Goal: Transaction & Acquisition: Purchase product/service

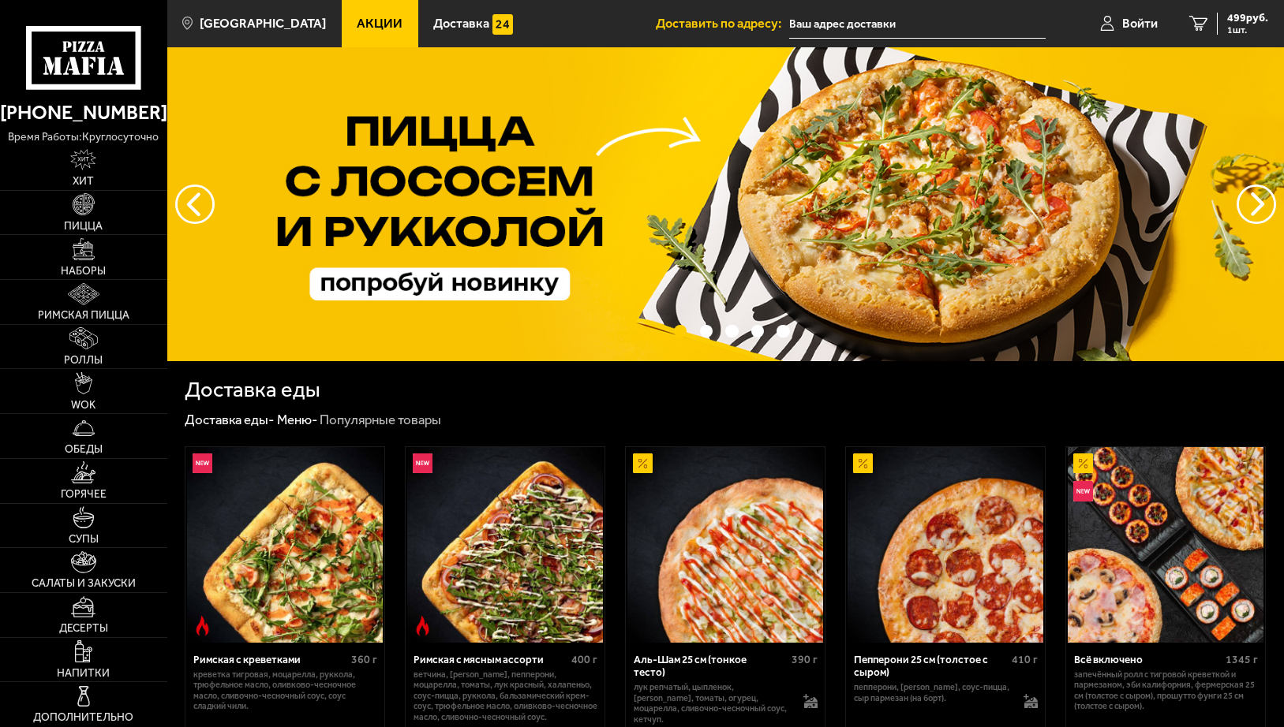
type input "[STREET_ADDRESS]"
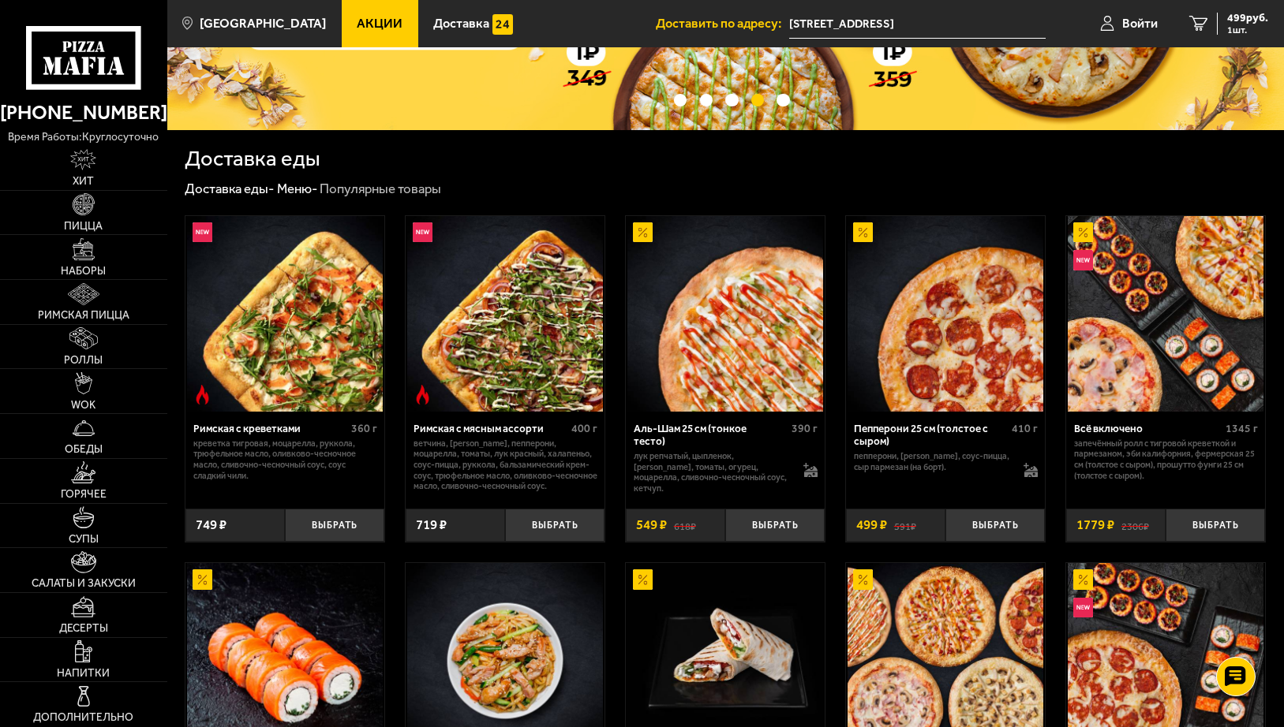
scroll to position [237, 0]
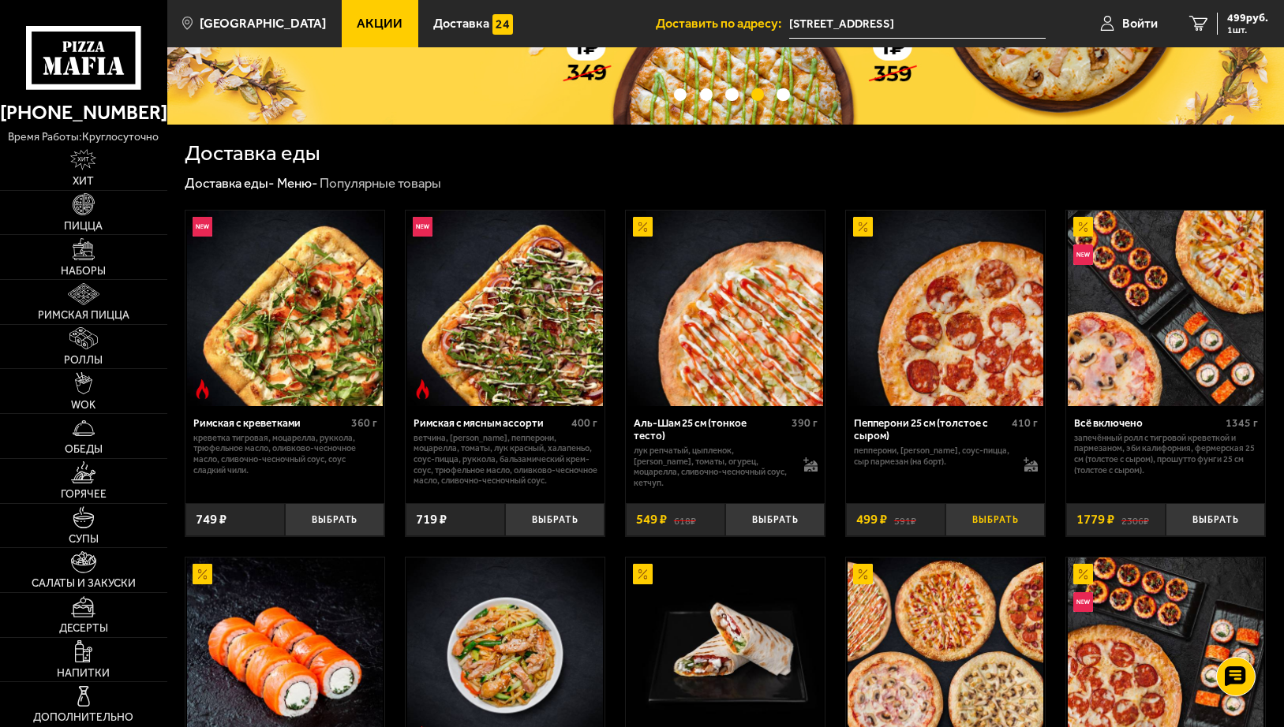
click at [989, 520] on button "Выбрать" at bounding box center [994, 519] width 99 height 33
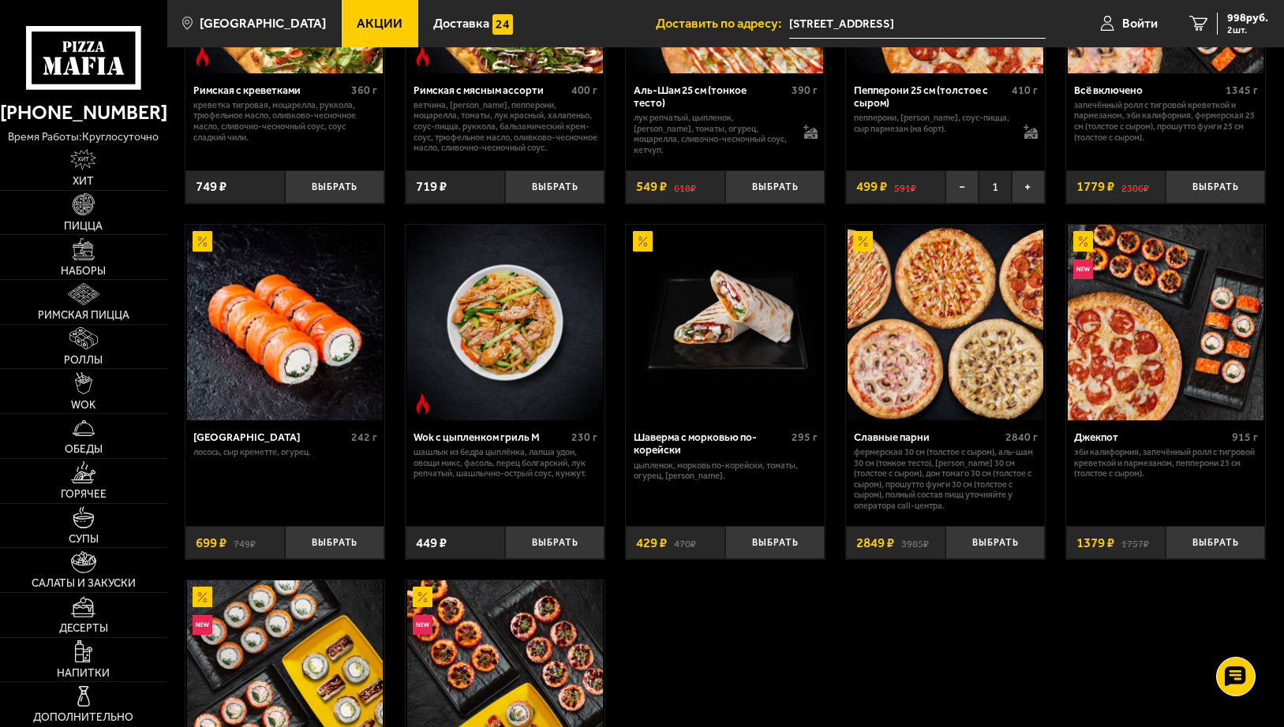
scroll to position [710, 0]
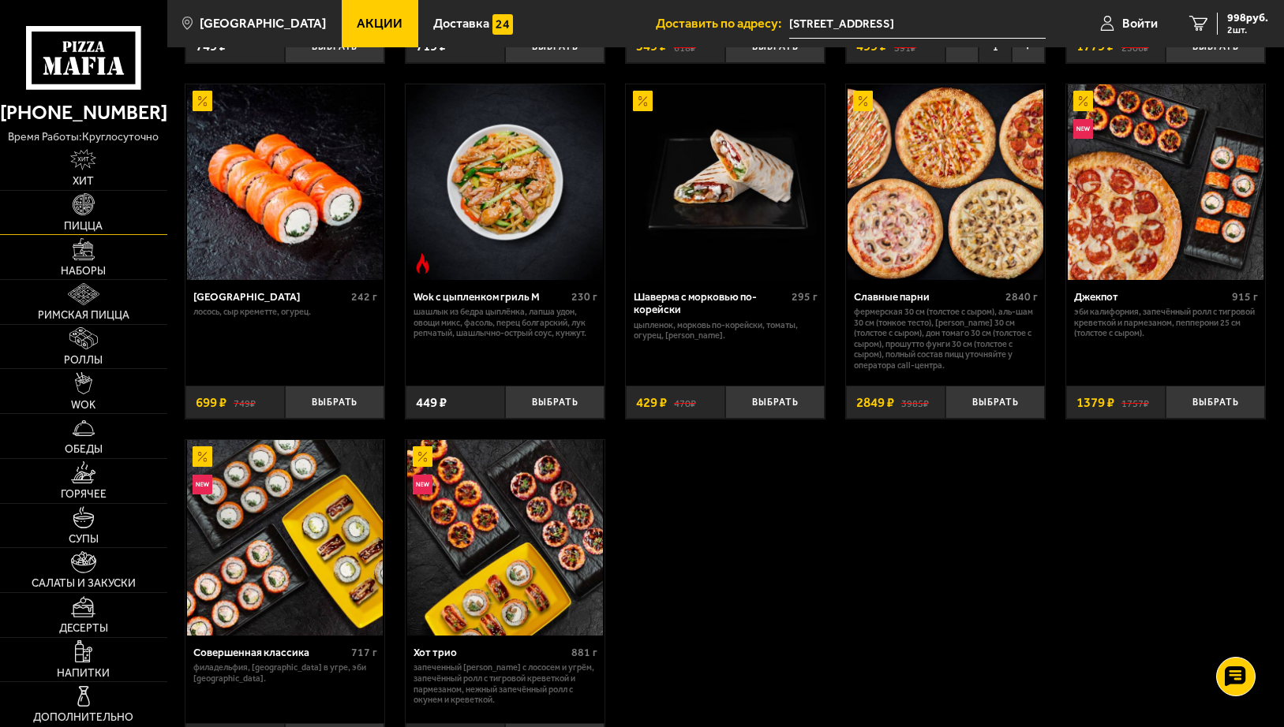
click at [93, 205] on img at bounding box center [84, 204] width 22 height 22
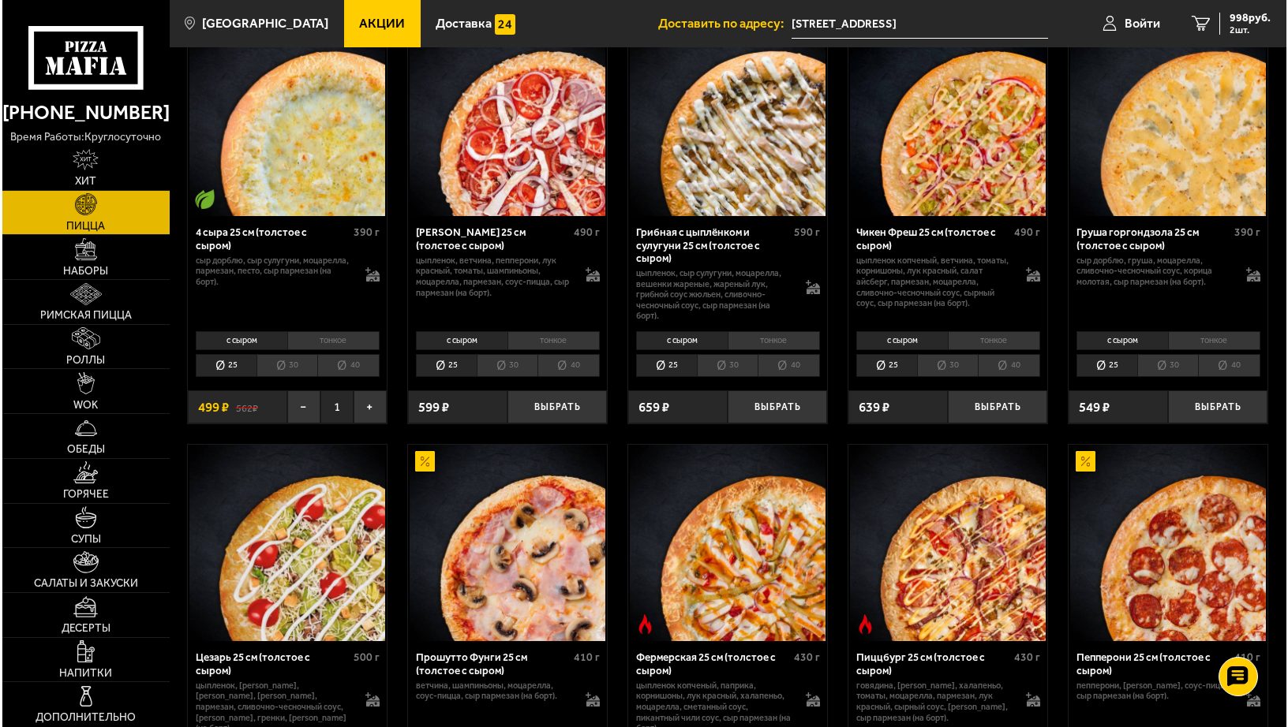
scroll to position [947, 0]
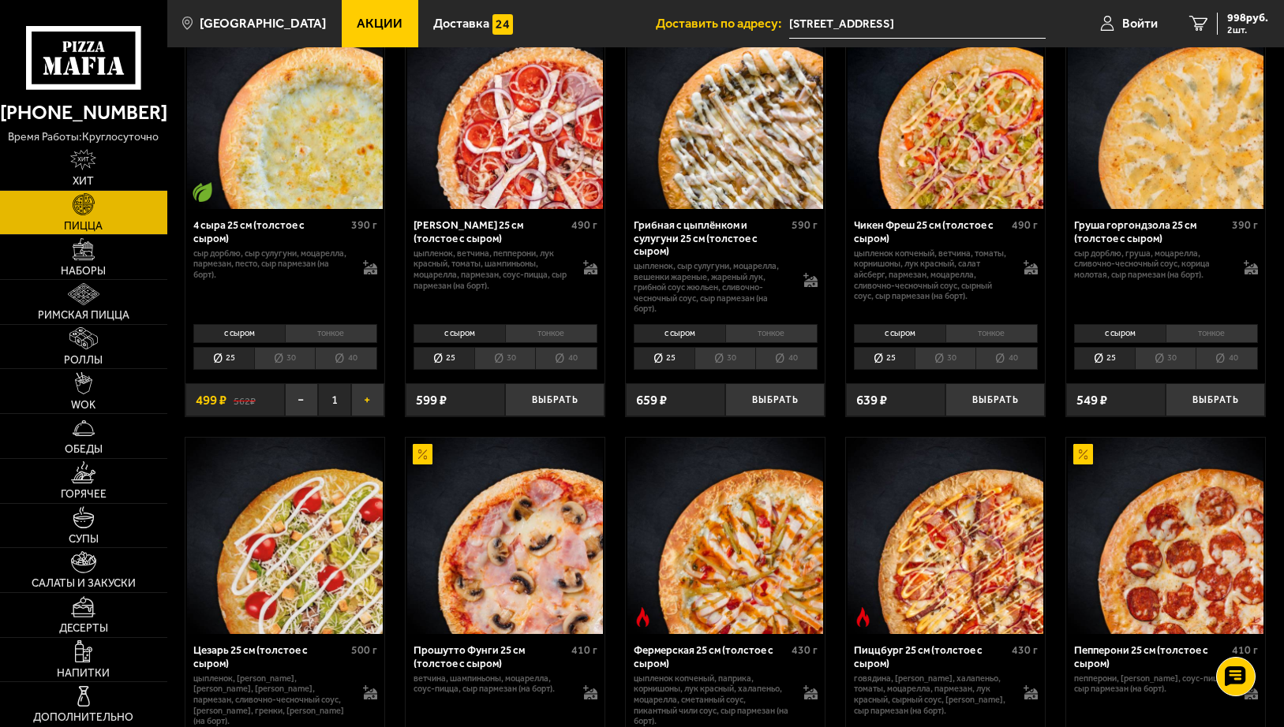
click at [364, 405] on button "+" at bounding box center [367, 399] width 33 height 33
click at [1146, 19] on span "Войти" at bounding box center [1134, 23] width 36 height 13
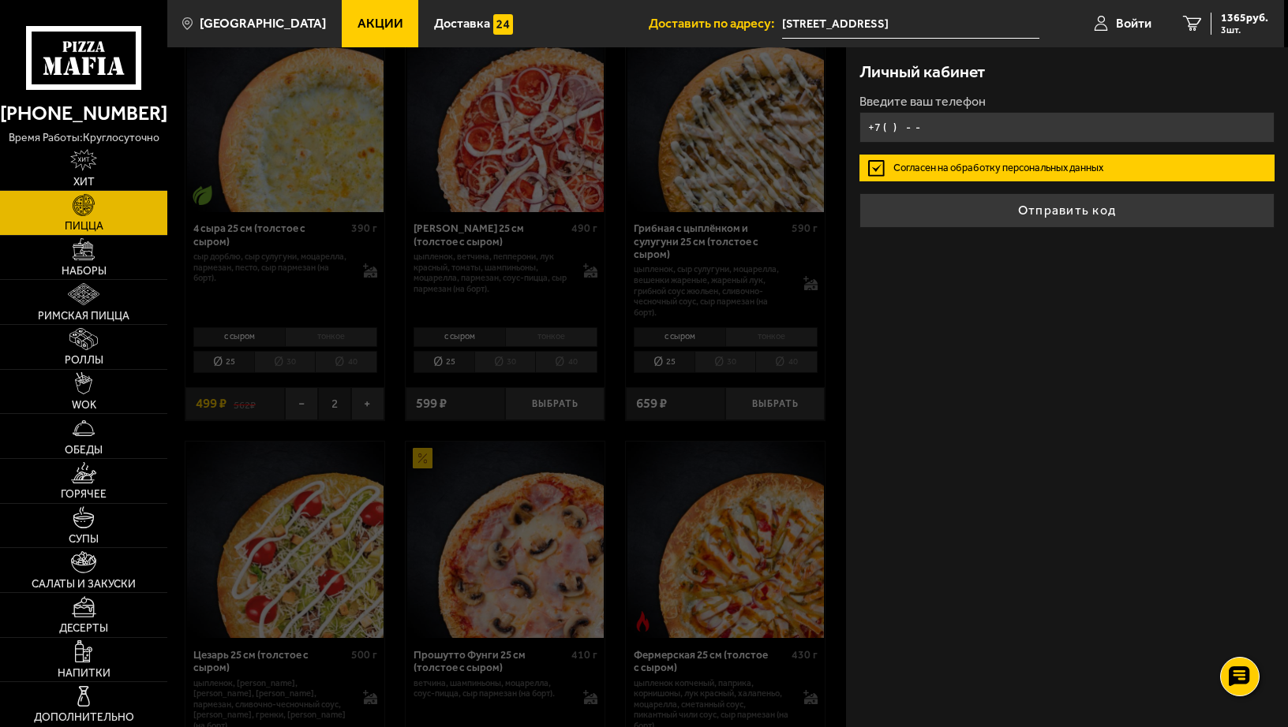
type input "[PHONE_NUMBER]"
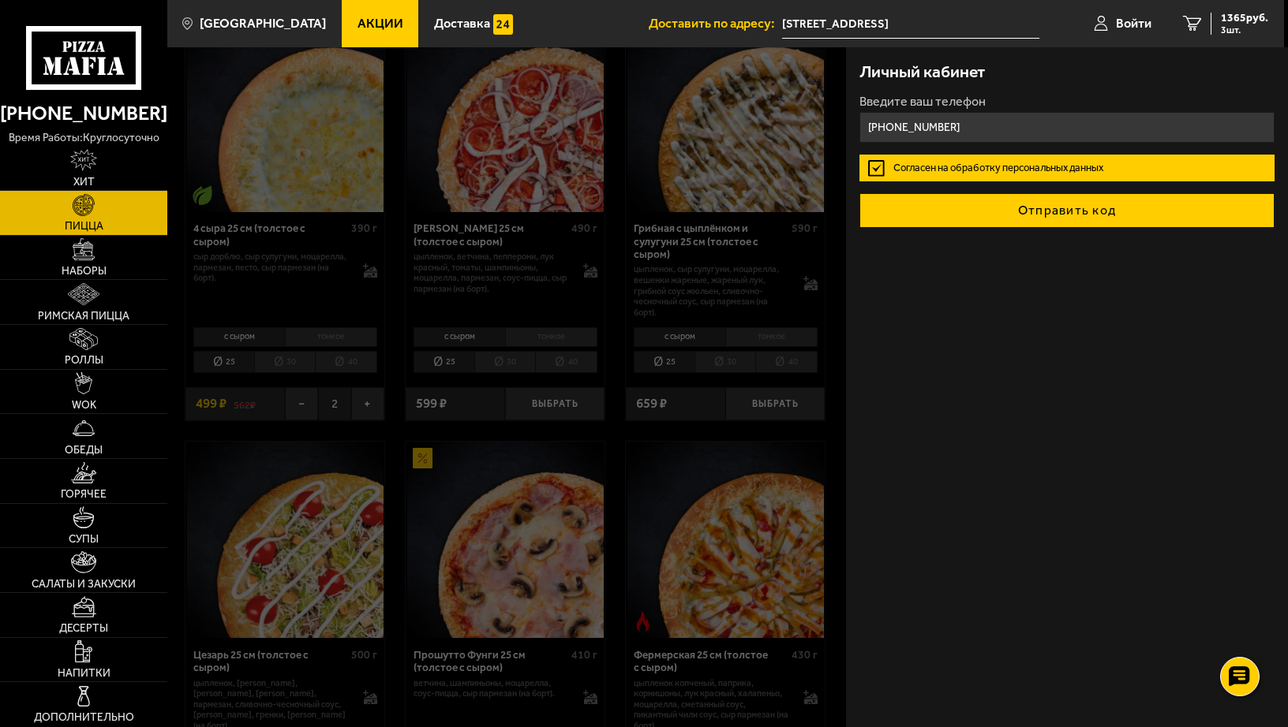
click at [1033, 209] on button "Отправить код" at bounding box center [1066, 210] width 415 height 35
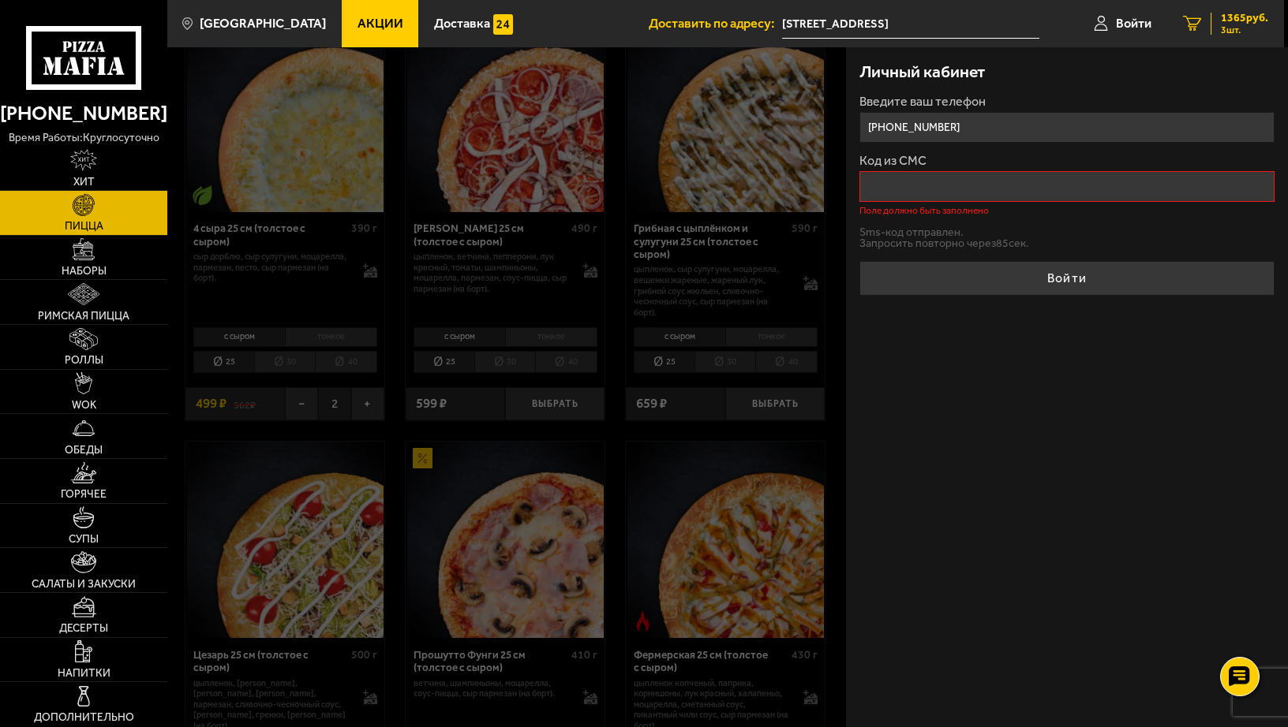
click at [1217, 16] on div "1365 руб. 3 шт." at bounding box center [1239, 24] width 58 height 22
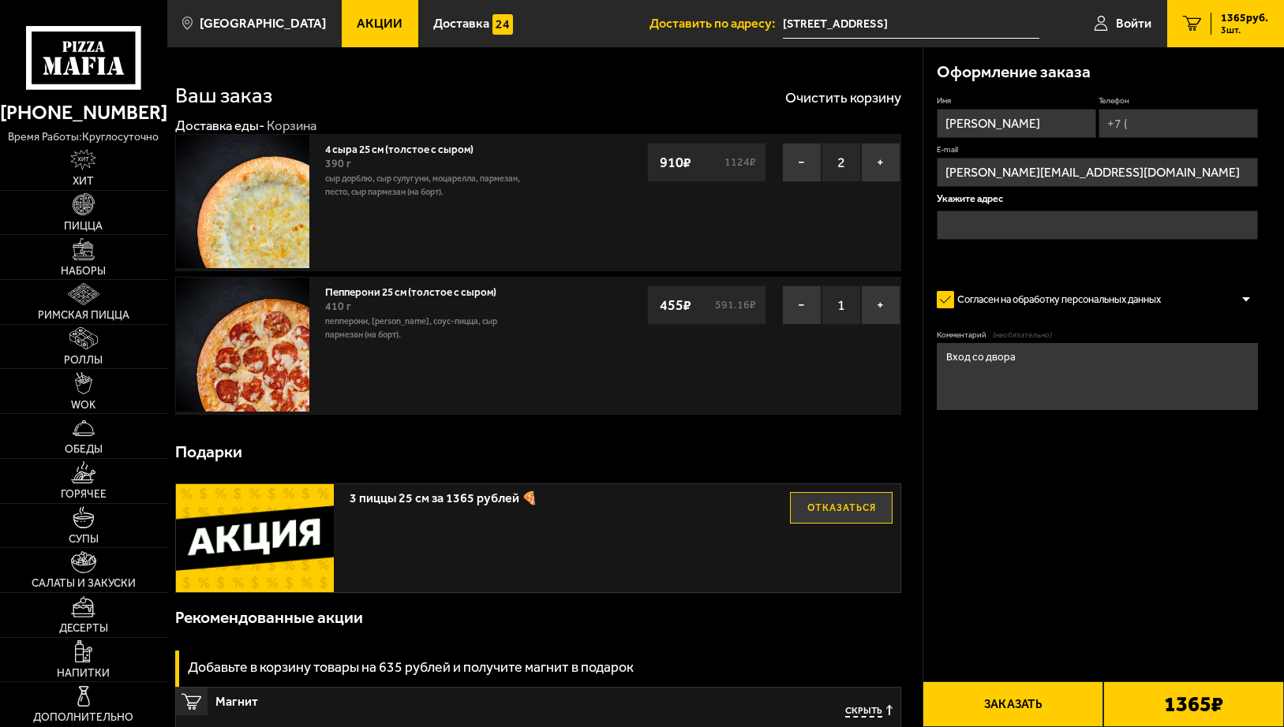
type input "[STREET_ADDRESS]"
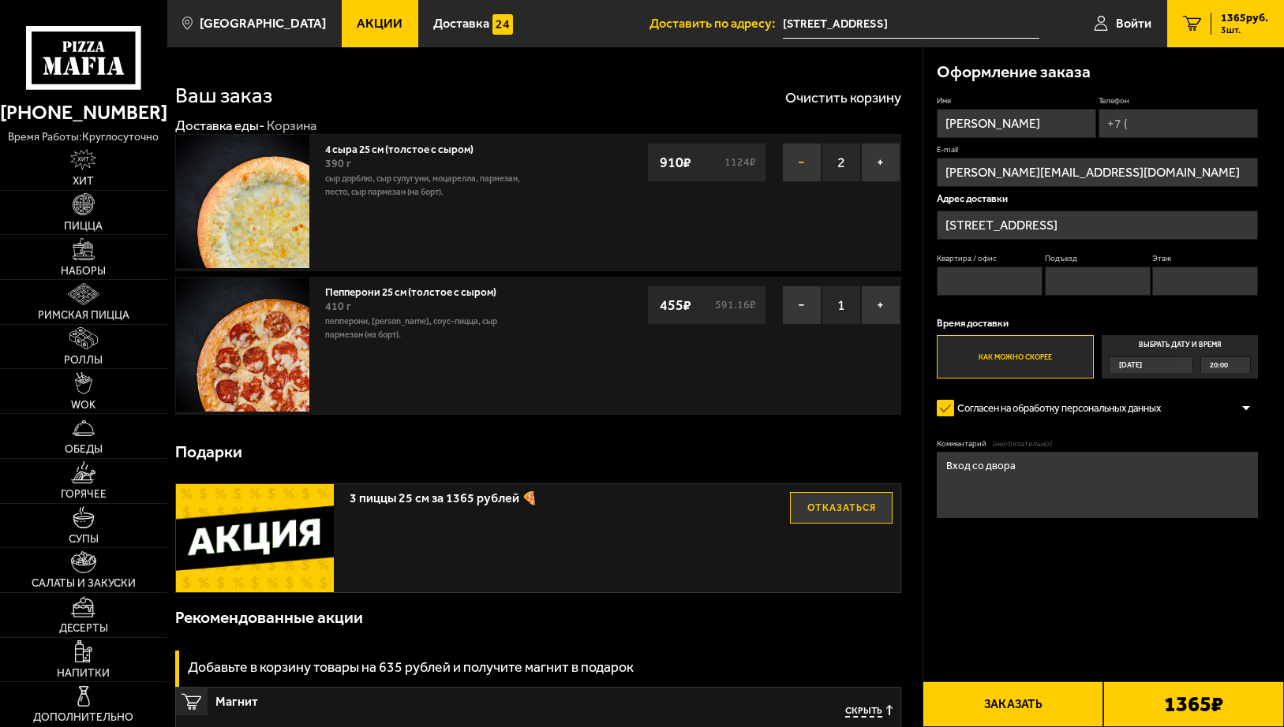
click at [802, 163] on button "−" at bounding box center [801, 162] width 39 height 39
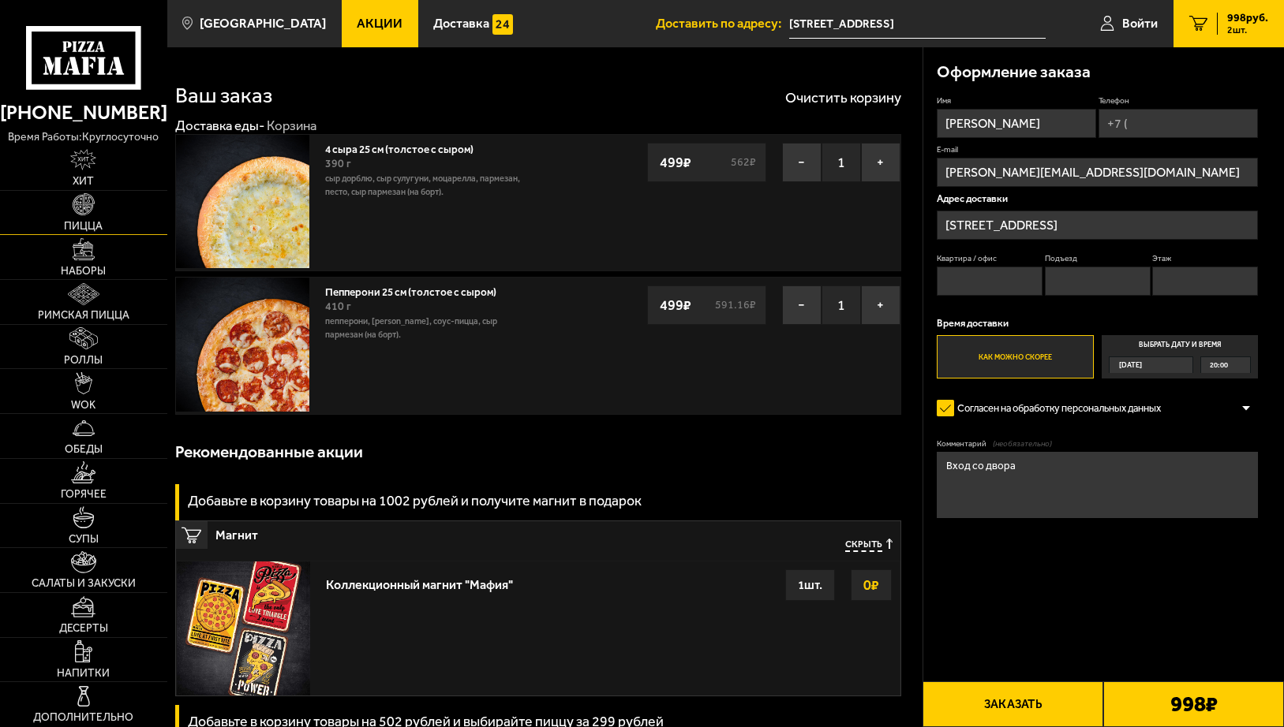
click at [75, 207] on img at bounding box center [84, 204] width 22 height 22
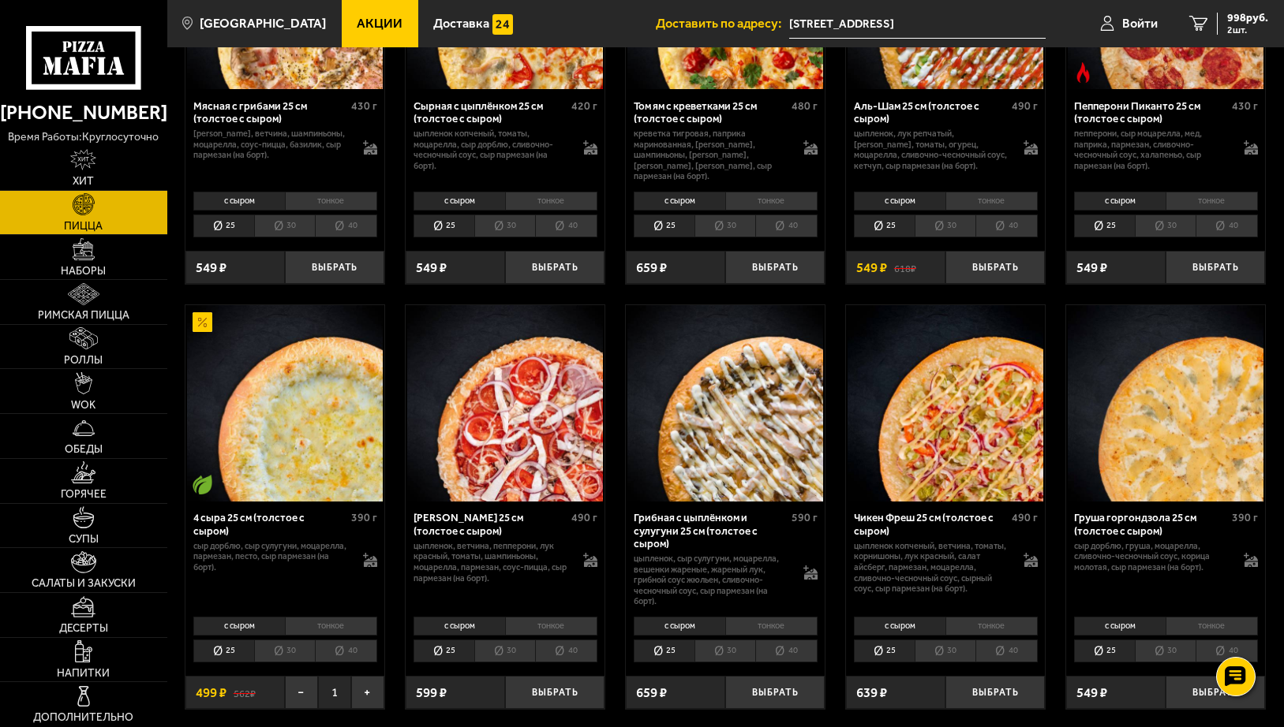
scroll to position [789, 0]
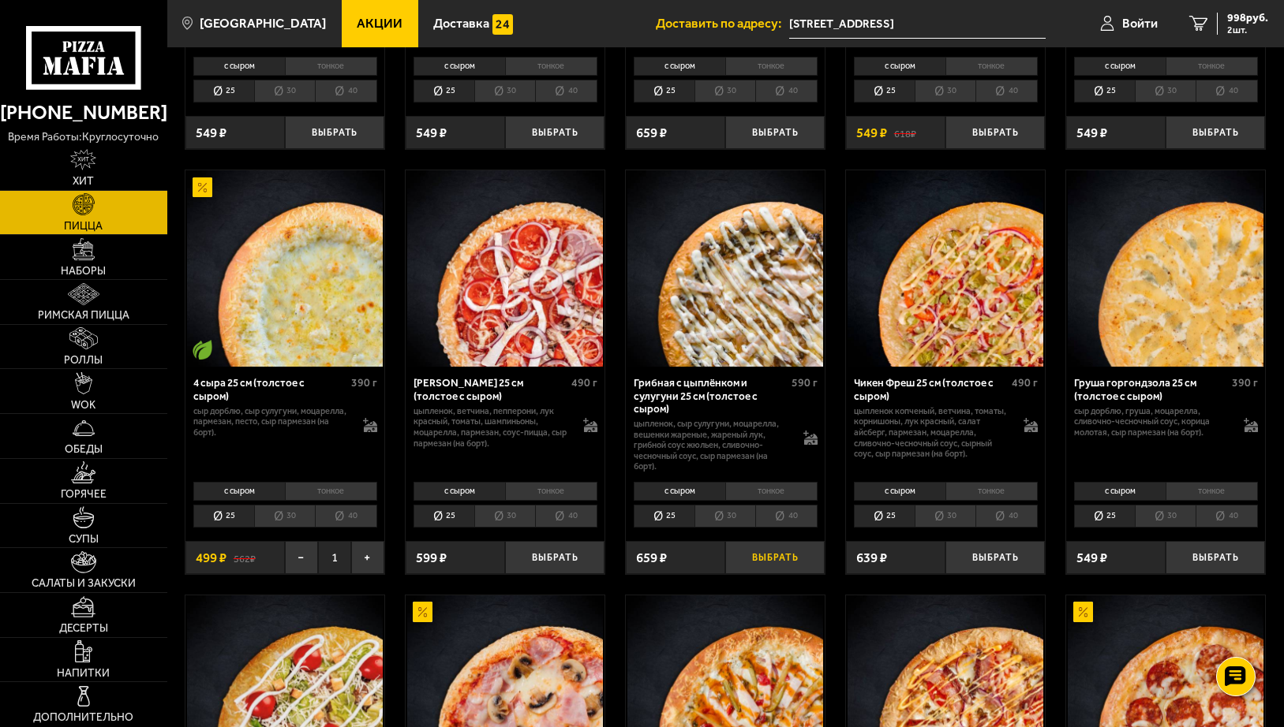
click at [753, 560] on button "Выбрать" at bounding box center [774, 557] width 99 height 33
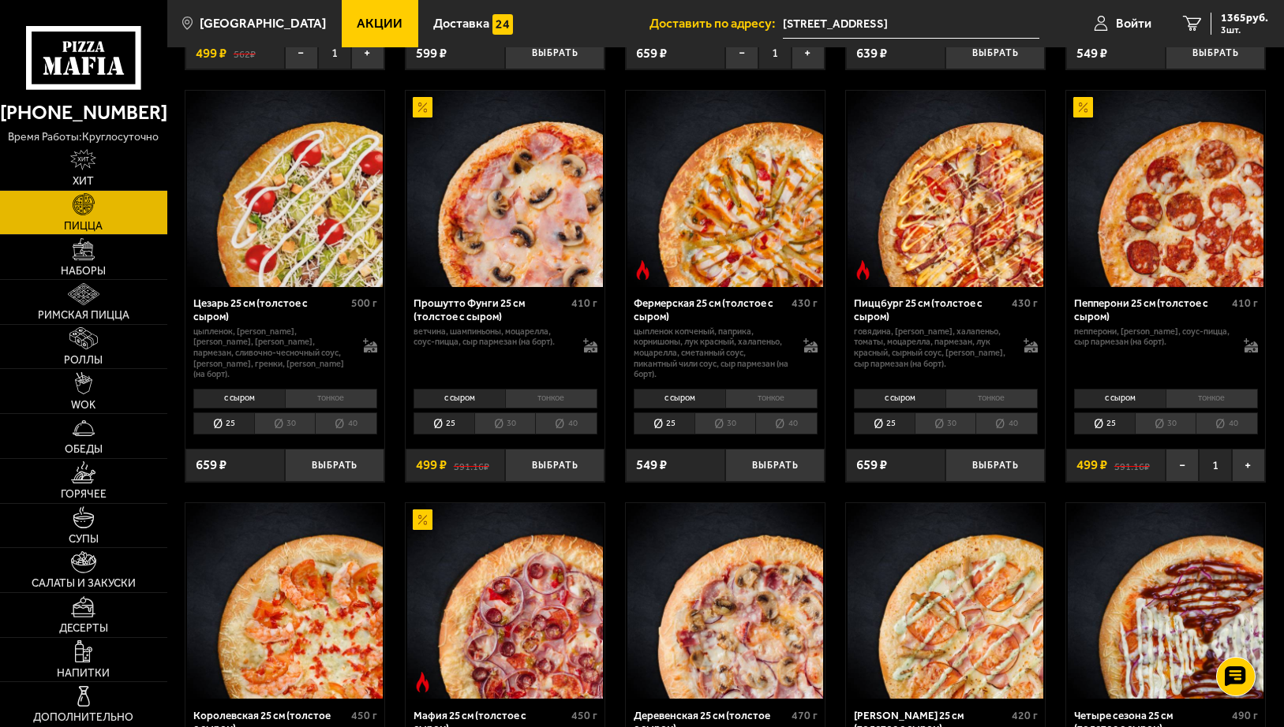
scroll to position [1262, 0]
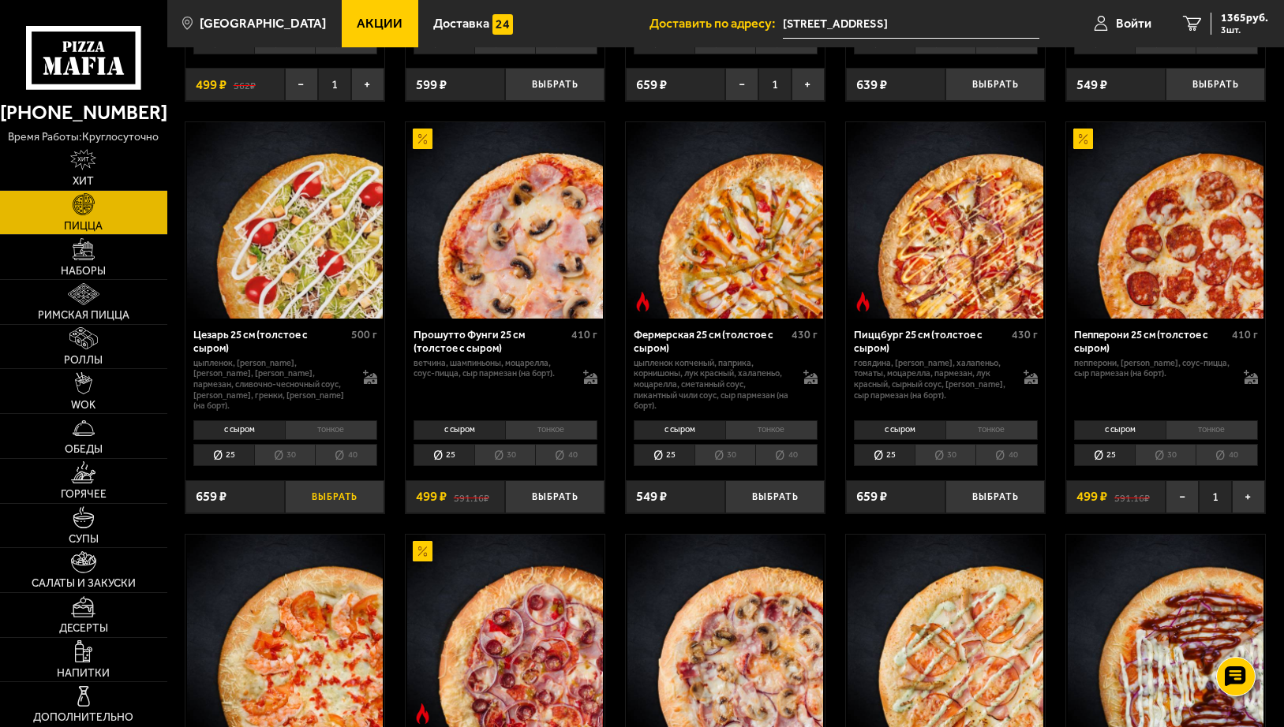
click at [312, 493] on button "Выбрать" at bounding box center [334, 496] width 99 height 33
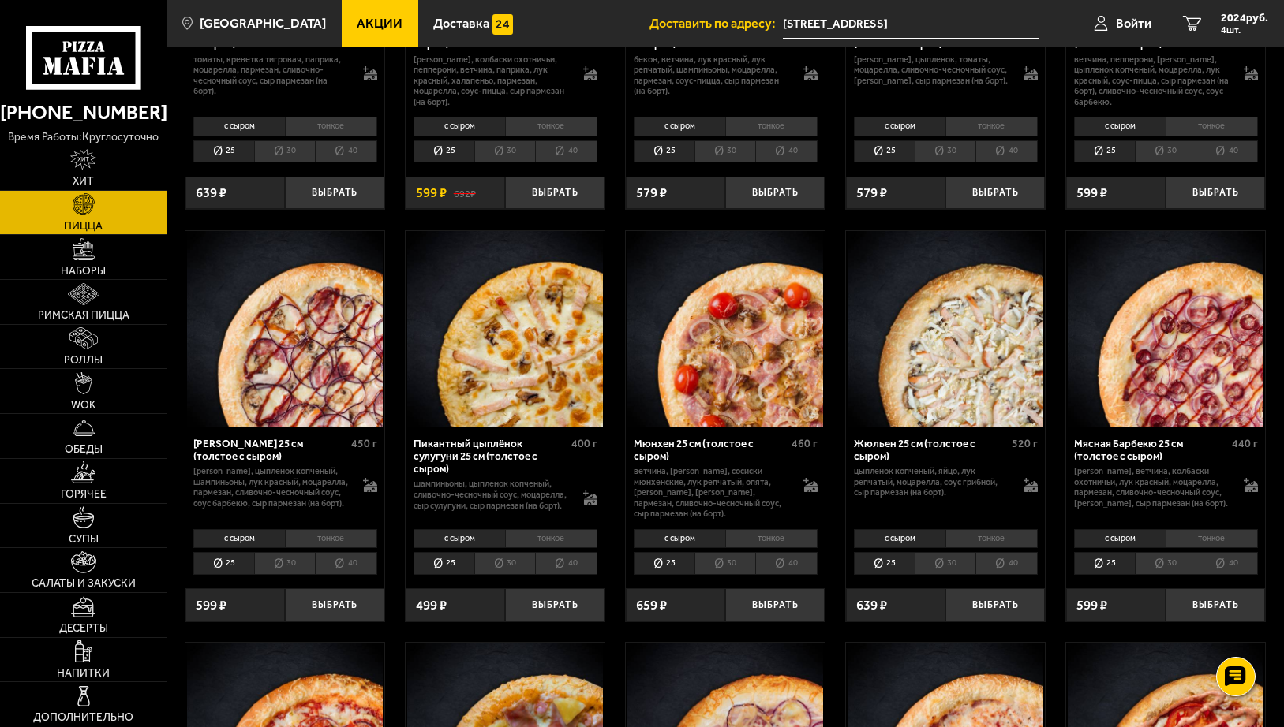
scroll to position [1972, 0]
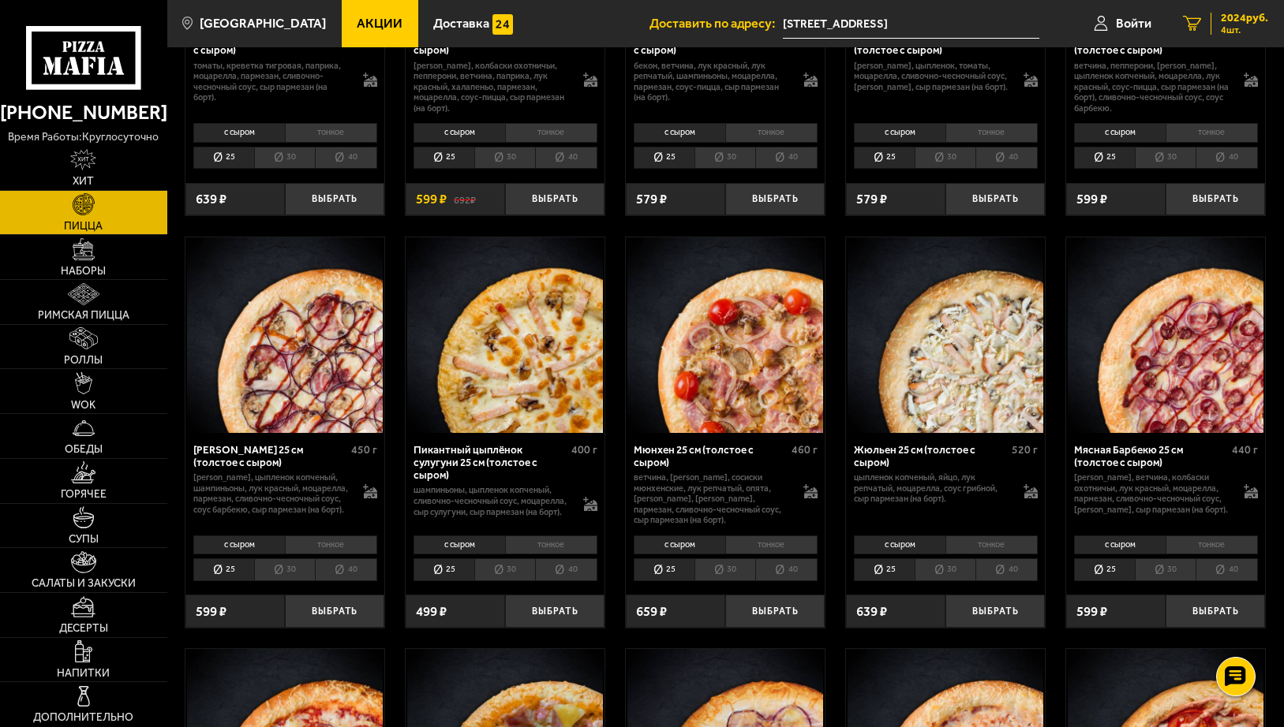
click at [1241, 21] on span "2024 руб." at bounding box center [1243, 18] width 47 height 11
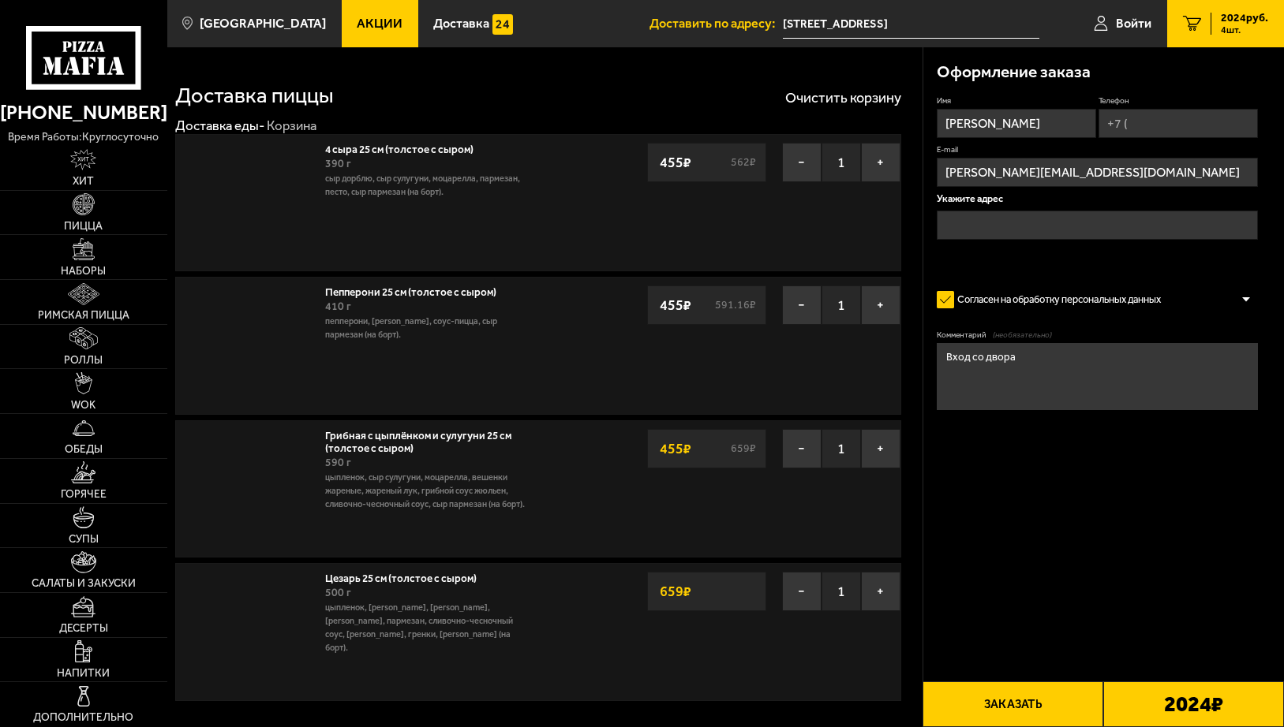
type input "[STREET_ADDRESS]"
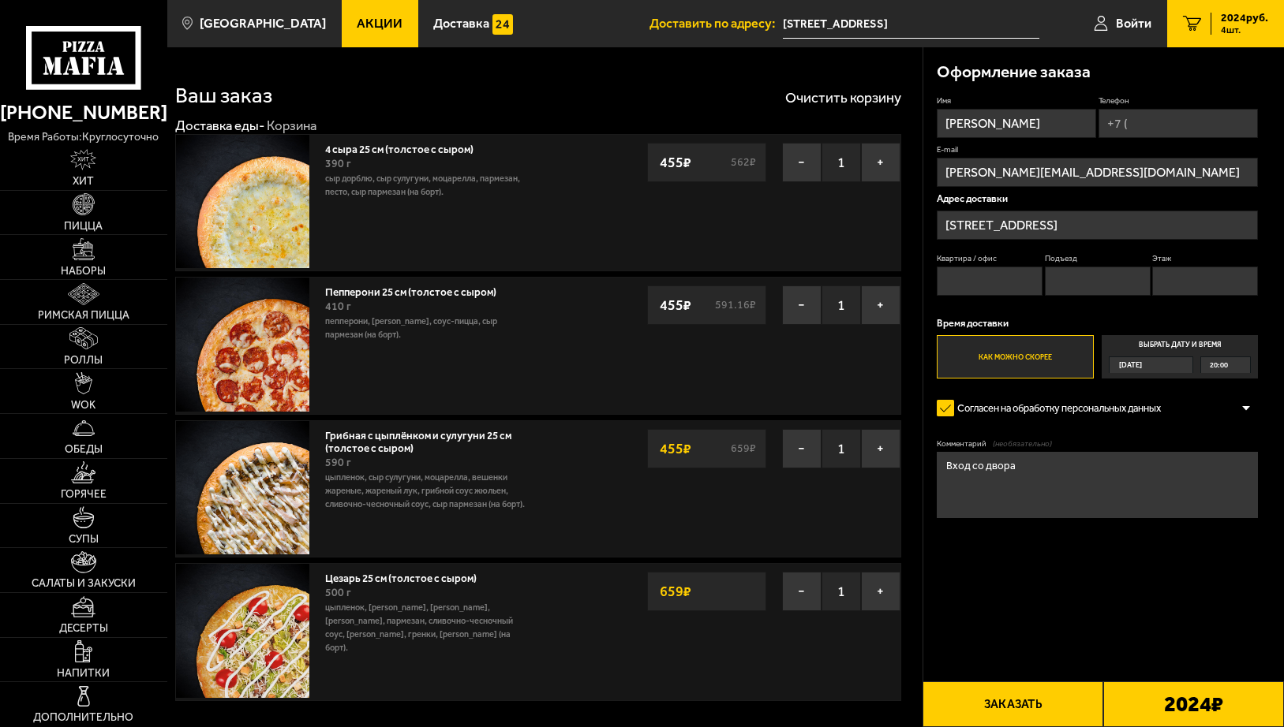
click at [1010, 278] on input "Квартира / офис" at bounding box center [989, 281] width 106 height 29
type input "157"
type input "[PHONE_NUMBER]"
type input "3"
type input "7"
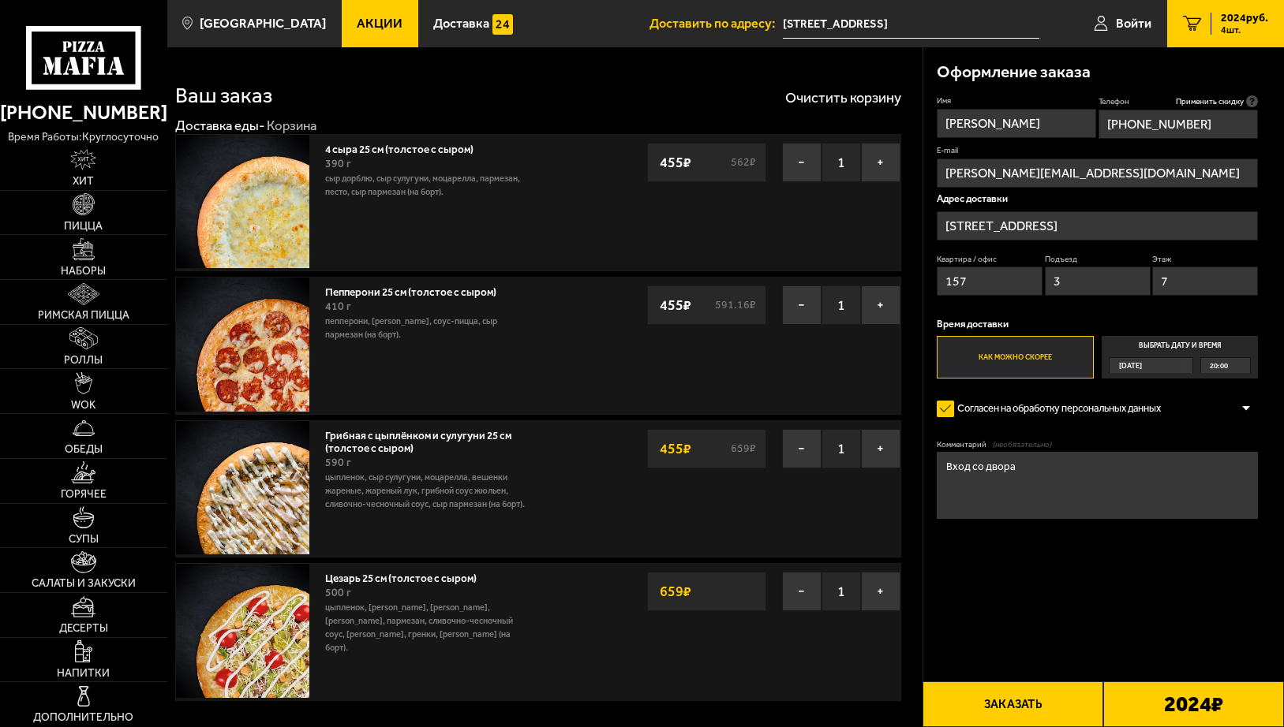
click at [1030, 468] on textarea "Вход со двора" at bounding box center [1096, 485] width 321 height 67
type textarea "Вход со двора, домофон 157"
click at [1041, 690] on button "Заказать" at bounding box center [1012, 705] width 181 height 46
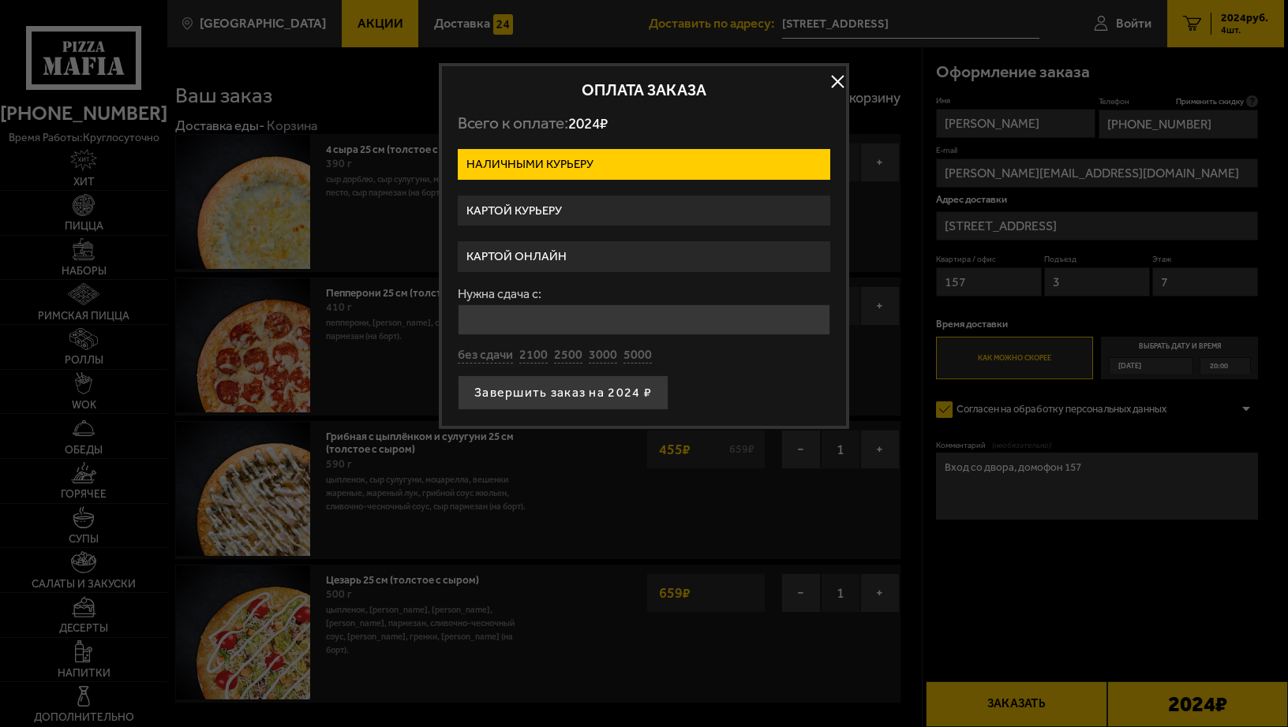
click at [549, 207] on label "Картой курьеру" at bounding box center [644, 211] width 372 height 31
click at [0, 0] on input "Картой курьеру" at bounding box center [0, 0] width 0 height 0
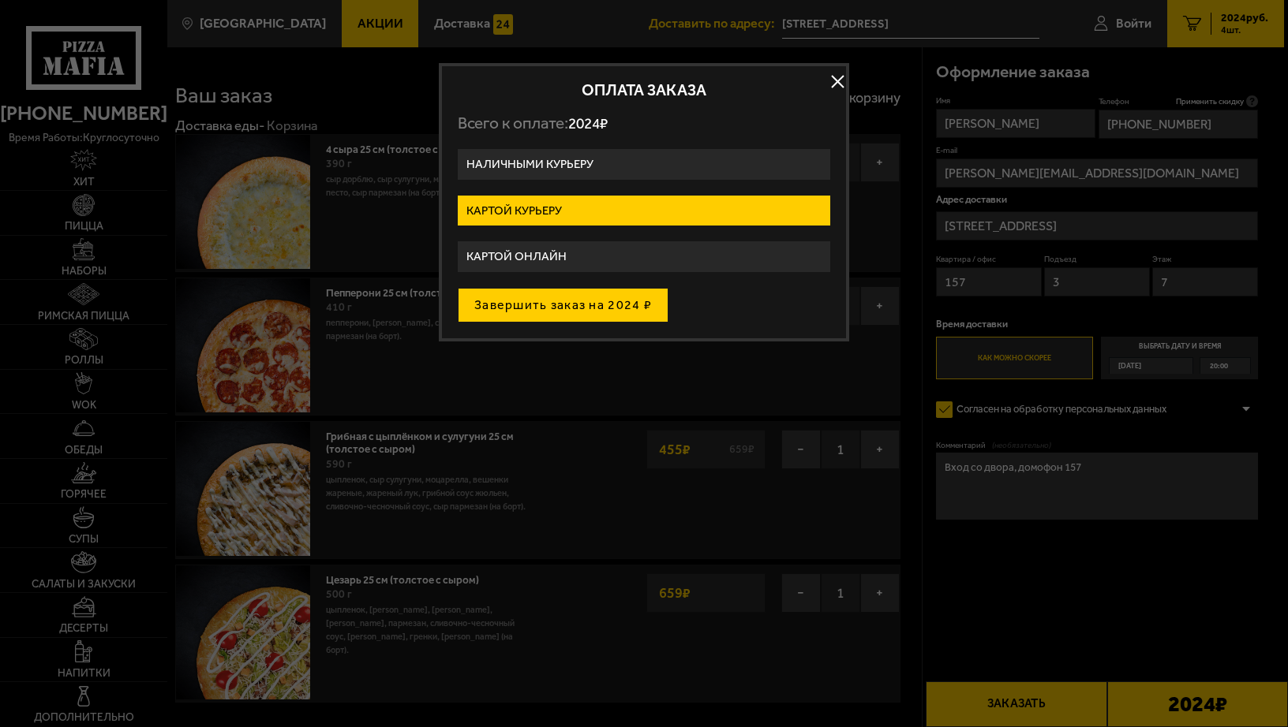
click at [561, 299] on button "Завершить заказ на 2024 ₽" at bounding box center [563, 305] width 211 height 35
